Goal: Task Accomplishment & Management: Use online tool/utility

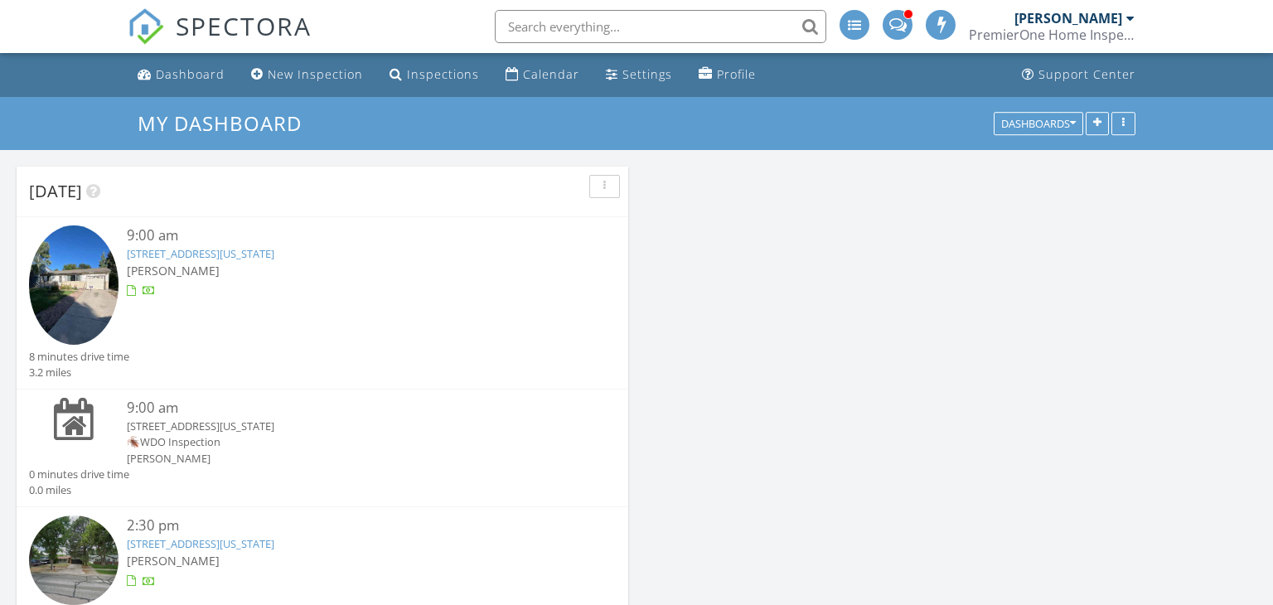
scroll to position [3083, 1273]
click at [255, 308] on div "9:00 am 3872 Surrey Ln, Colorado Springs, CO 80918 John Hummel" at bounding box center [347, 286] width 440 height 123
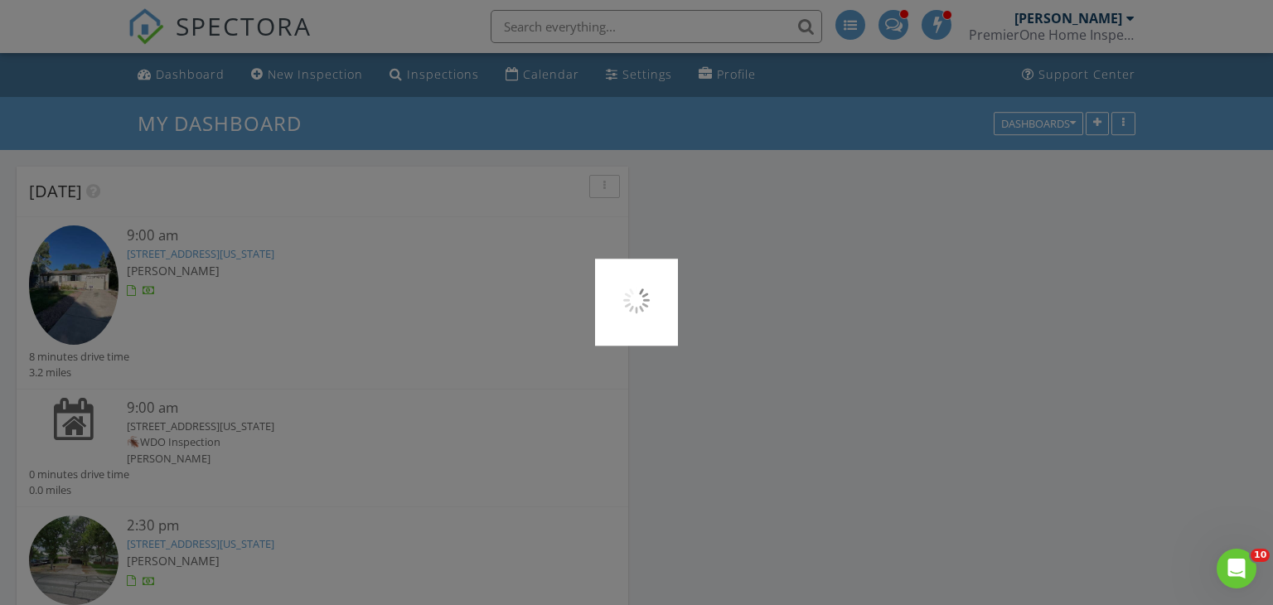
scroll to position [0, 0]
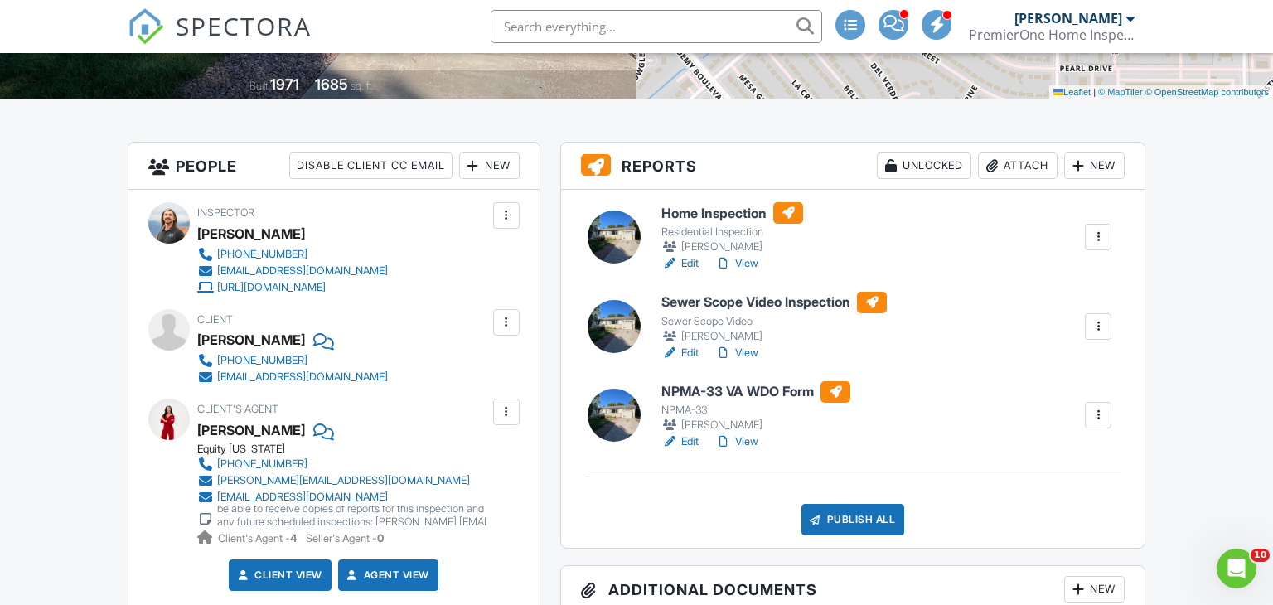
click at [1099, 416] on div at bounding box center [1098, 415] width 17 height 17
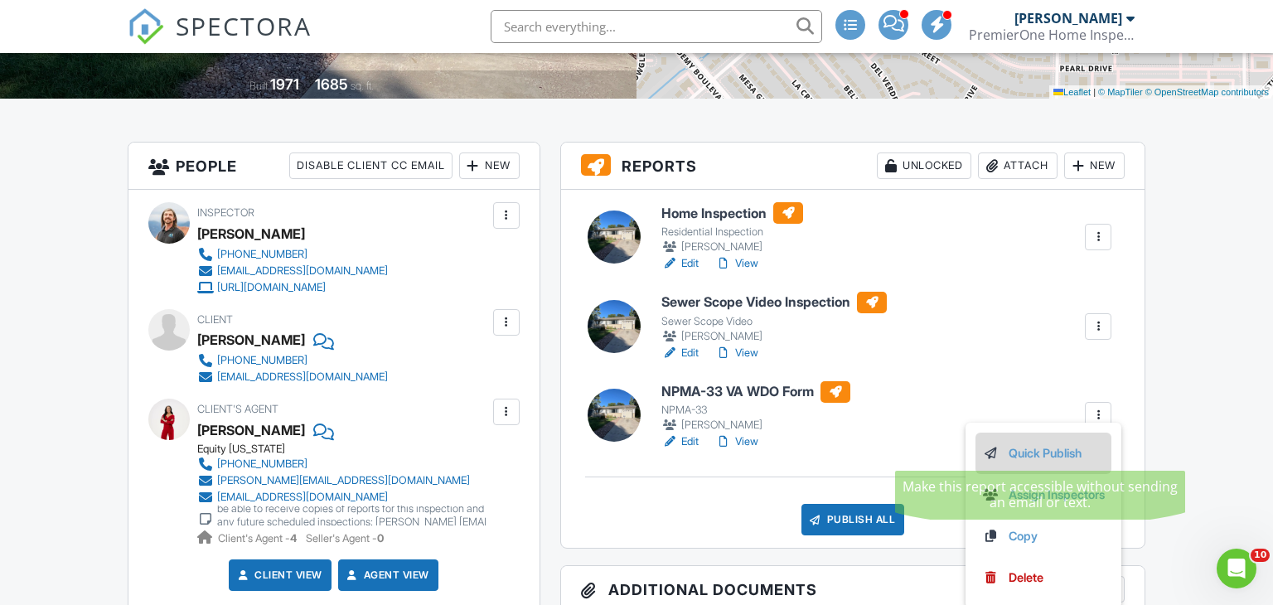
click at [1045, 450] on link "Quick Publish" at bounding box center [1043, 453] width 123 height 18
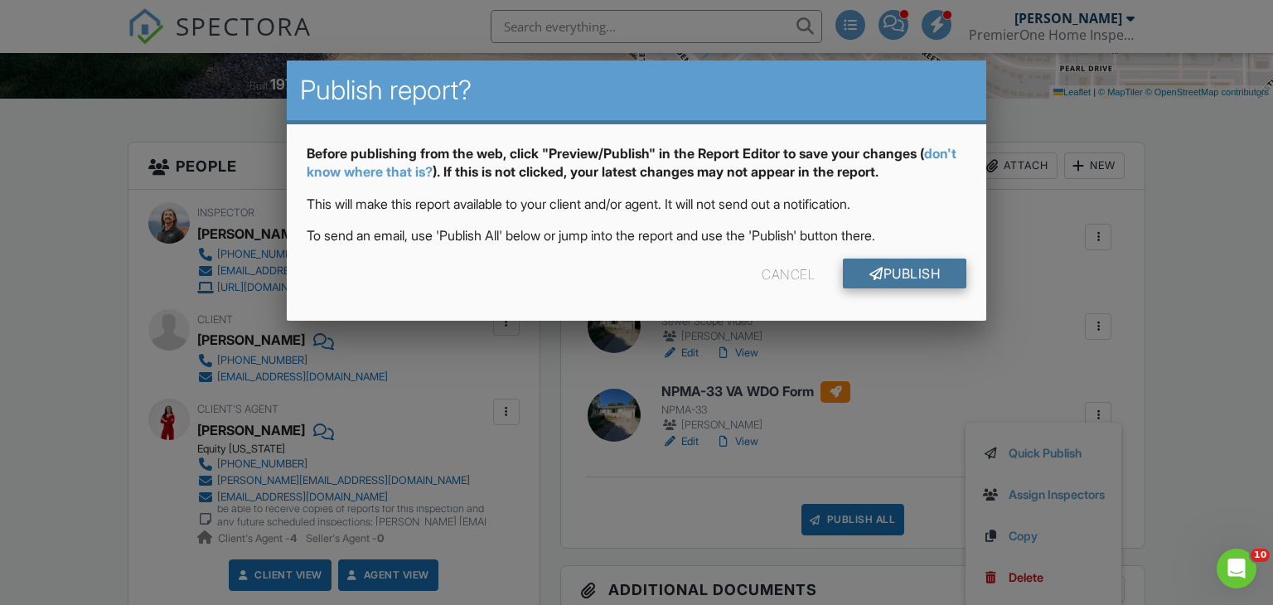
click at [905, 275] on link "Publish" at bounding box center [904, 274] width 123 height 30
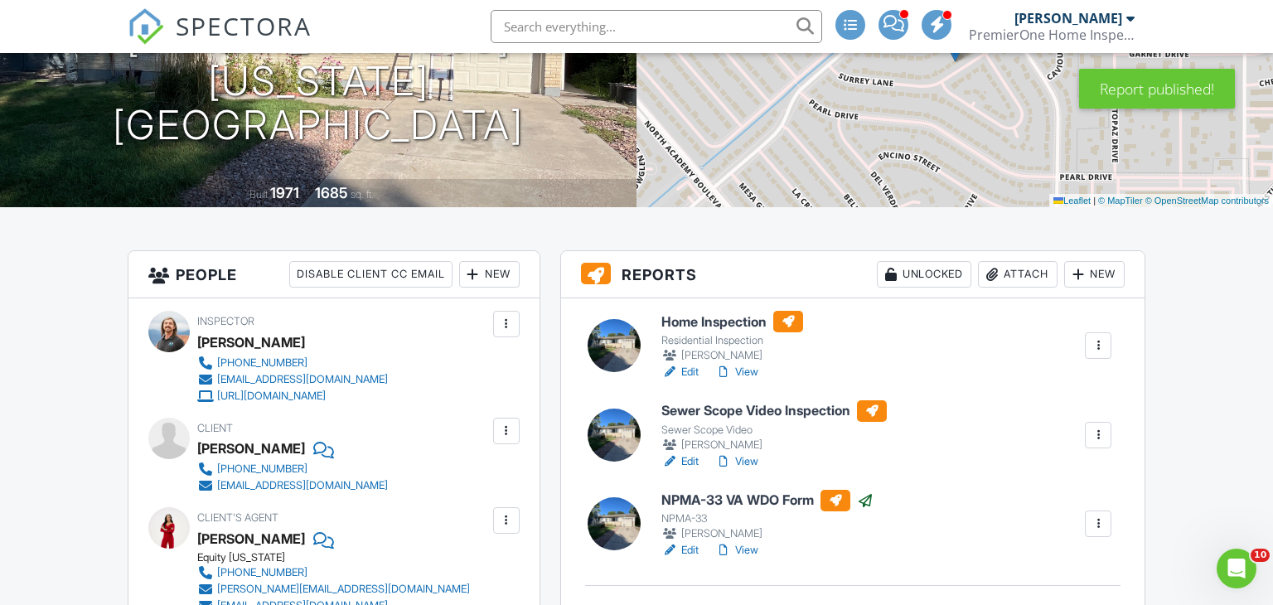
click at [736, 502] on h6 "NPMA-33 VA WDO Form" at bounding box center [767, 501] width 212 height 22
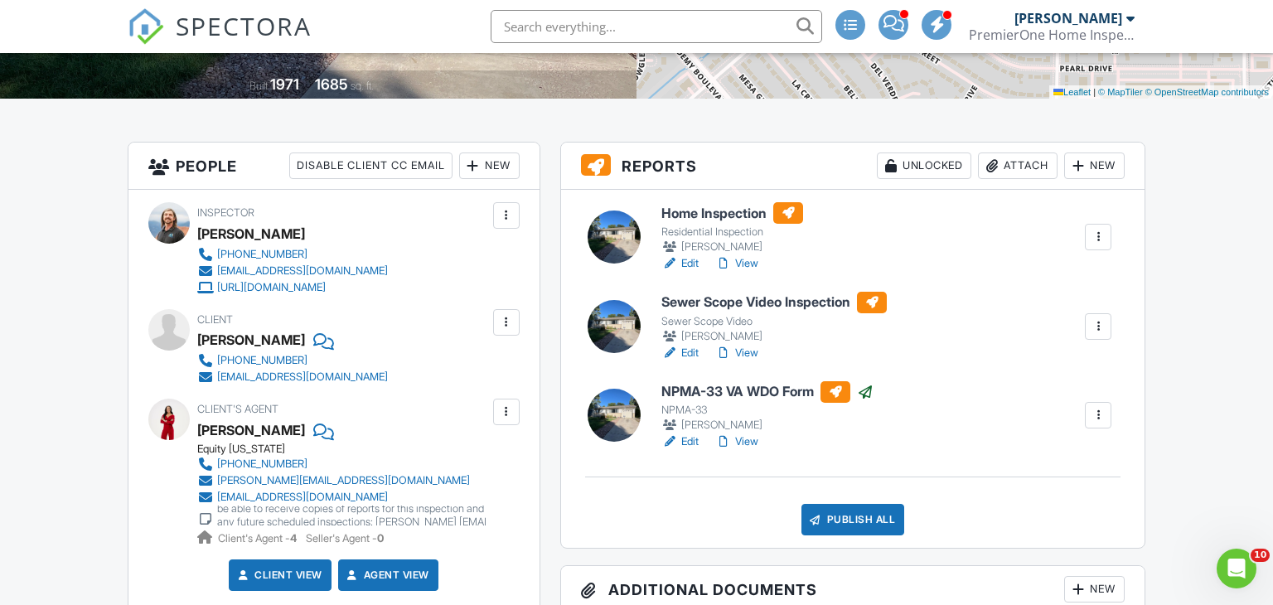
click at [706, 210] on h6 "Home Inspection" at bounding box center [732, 213] width 142 height 22
